Goal: Navigation & Orientation: Find specific page/section

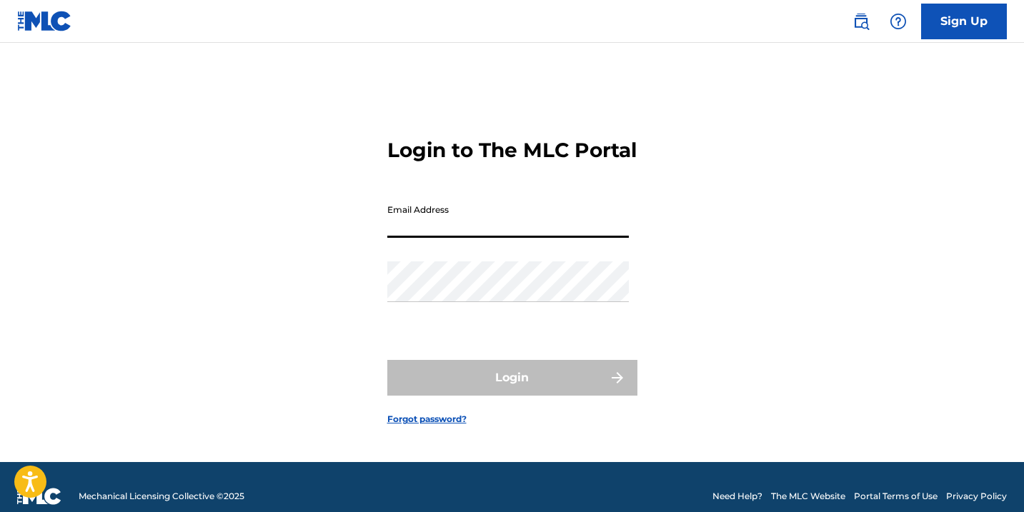
click at [455, 226] on input "Email Address" at bounding box center [508, 217] width 242 height 41
type input "[EMAIL_ADDRESS][DOMAIN_NAME]"
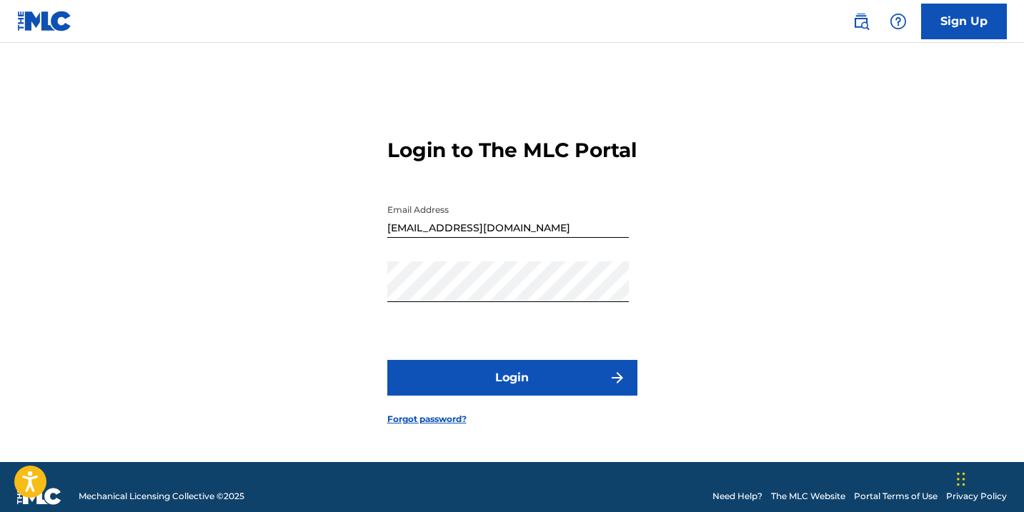
click at [507, 393] on button "Login" at bounding box center [512, 378] width 250 height 36
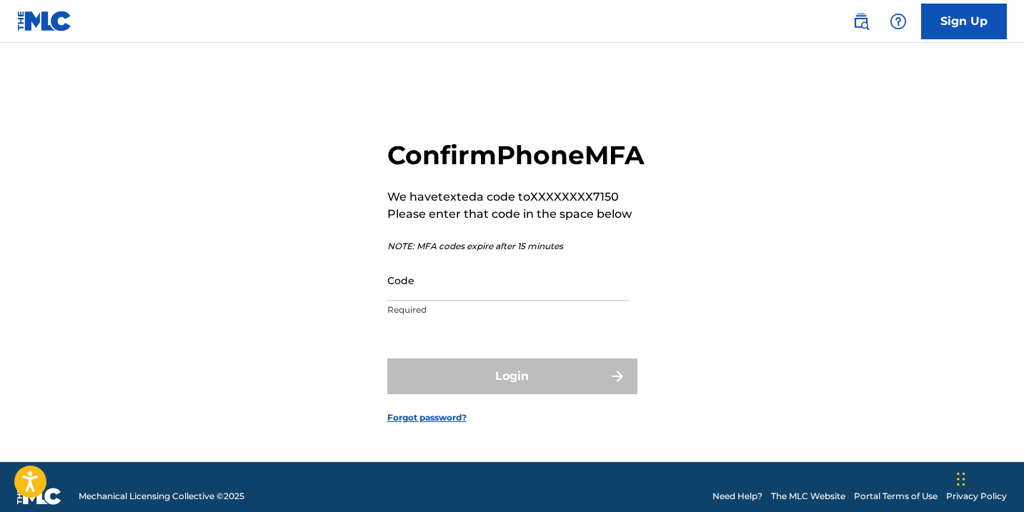
click at [388, 301] on input "Code" at bounding box center [508, 280] width 242 height 41
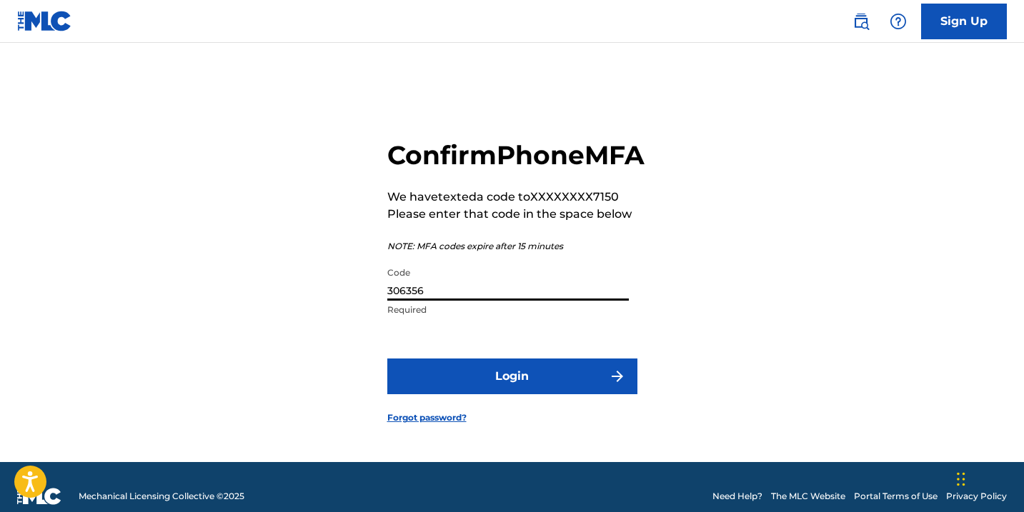
type input "306356"
click at [436, 395] on button "Login" at bounding box center [512, 377] width 250 height 36
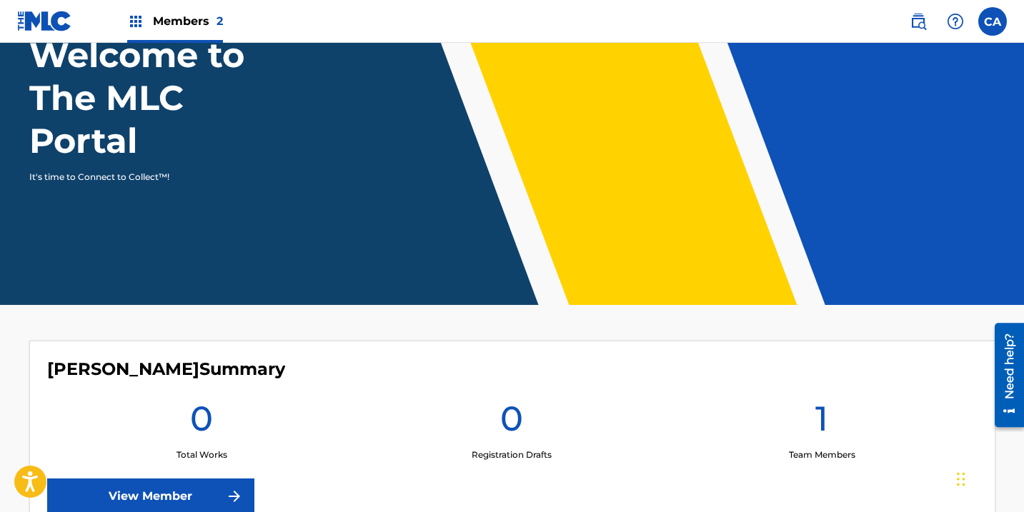
scroll to position [92, 0]
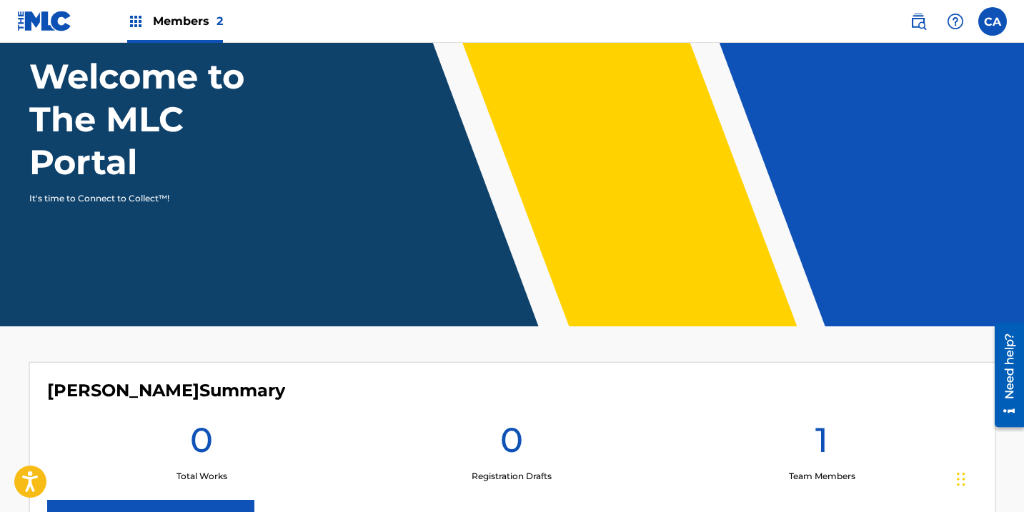
click at [221, 24] on span "2" at bounding box center [220, 21] width 6 height 14
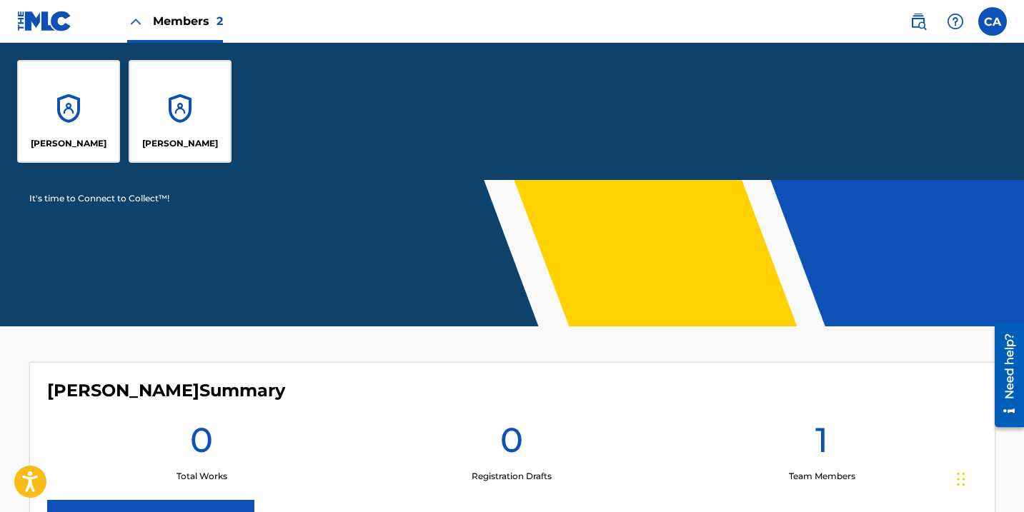
click at [179, 110] on div "[PERSON_NAME]" at bounding box center [180, 111] width 103 height 103
